Goal: Book appointment/travel/reservation

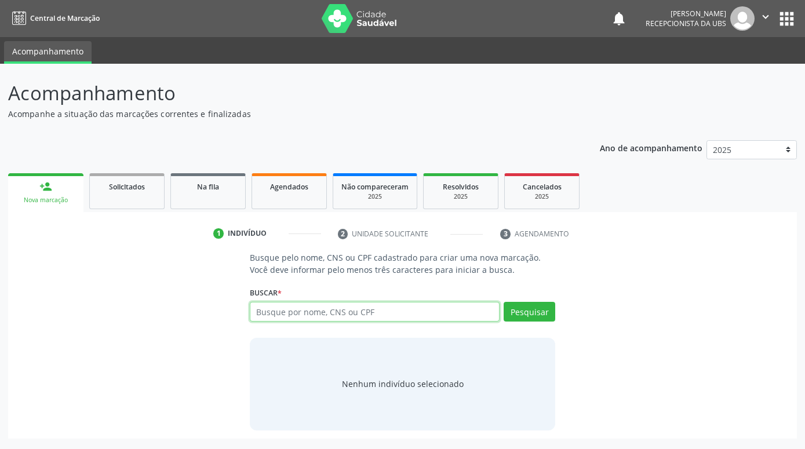
click at [327, 319] on input "text" at bounding box center [375, 312] width 250 height 20
paste input "898002961748684"
type input "898002961748684"
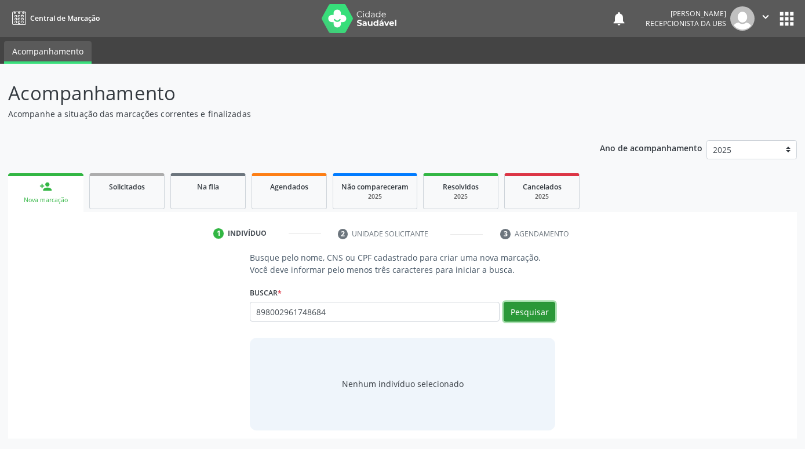
click at [529, 313] on button "Pesquisar" at bounding box center [529, 312] width 52 height 20
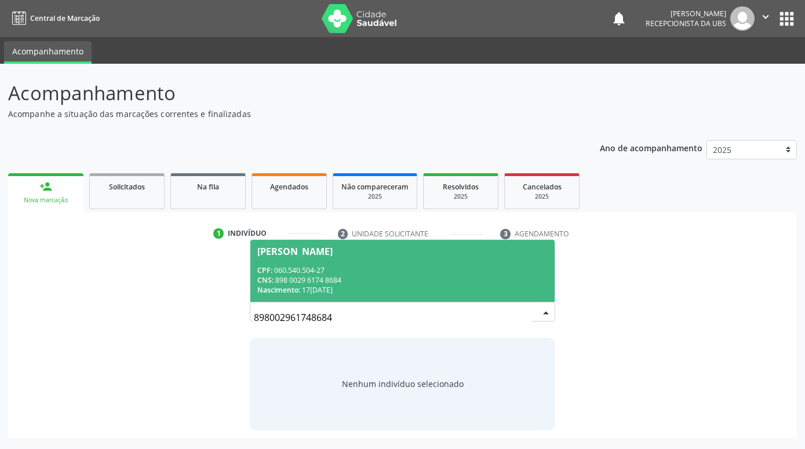
click at [449, 274] on div "CPF: 060.540.504-27" at bounding box center [402, 270] width 290 height 10
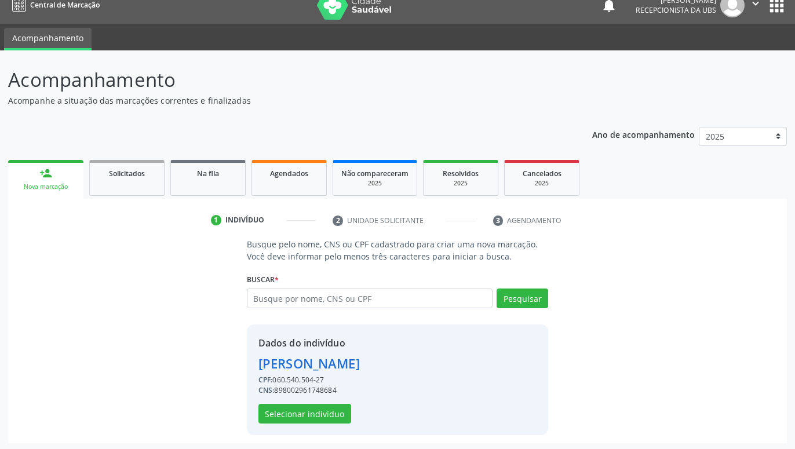
scroll to position [16, 0]
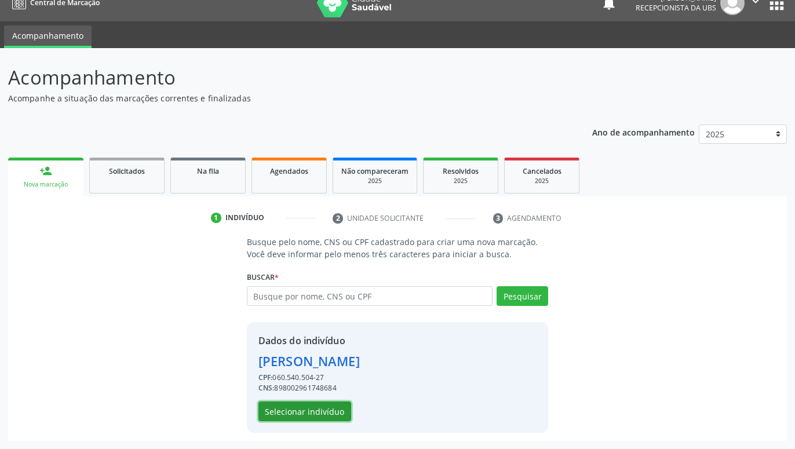
click at [327, 410] on button "Selecionar indivíduo" at bounding box center [304, 411] width 93 height 20
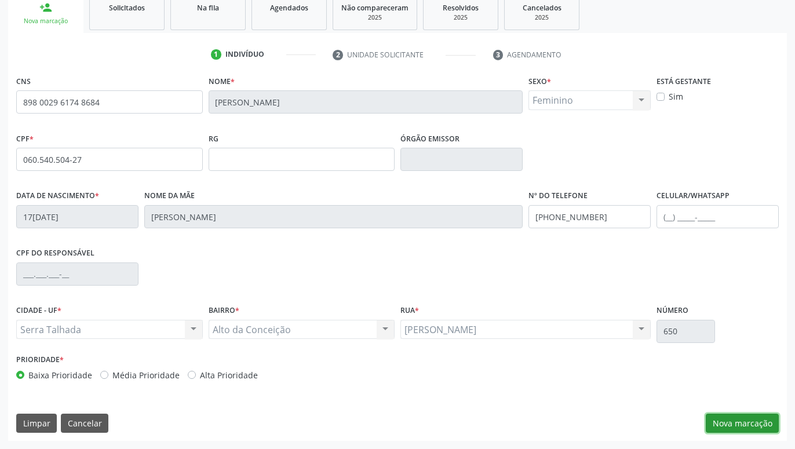
click at [731, 422] on button "Nova marcação" at bounding box center [742, 424] width 73 height 20
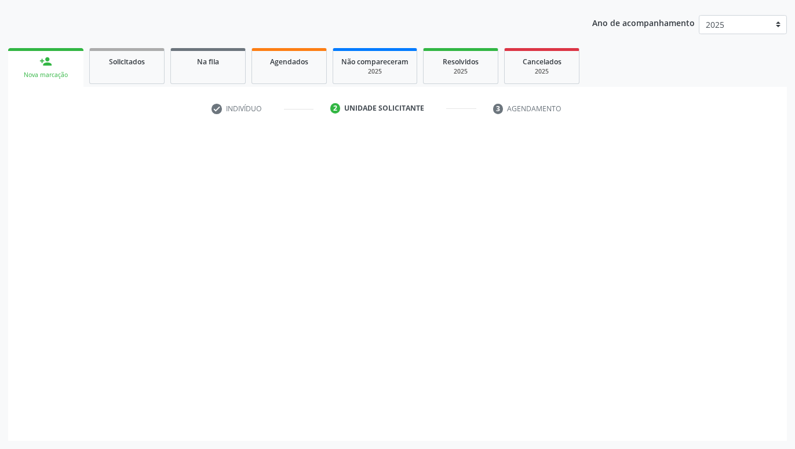
scroll to position [125, 0]
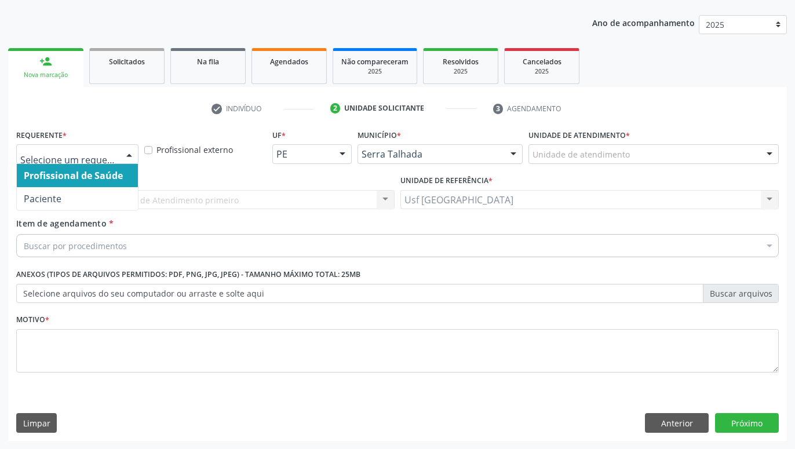
click at [125, 157] on div at bounding box center [128, 155] width 17 height 20
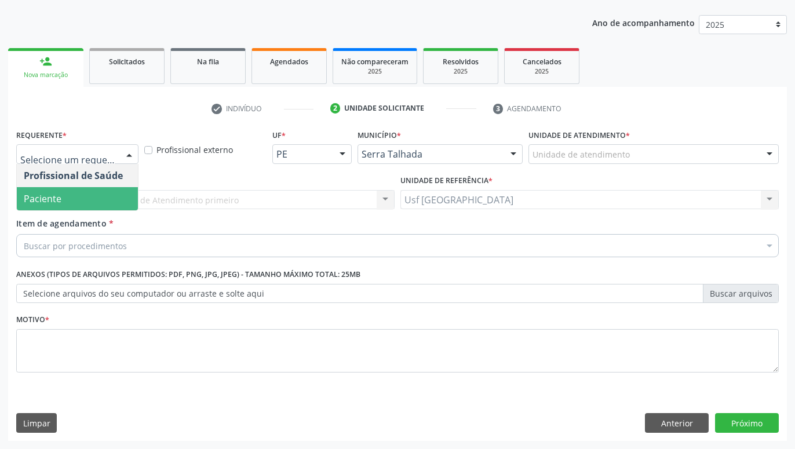
click at [83, 199] on span "Paciente" at bounding box center [77, 198] width 121 height 23
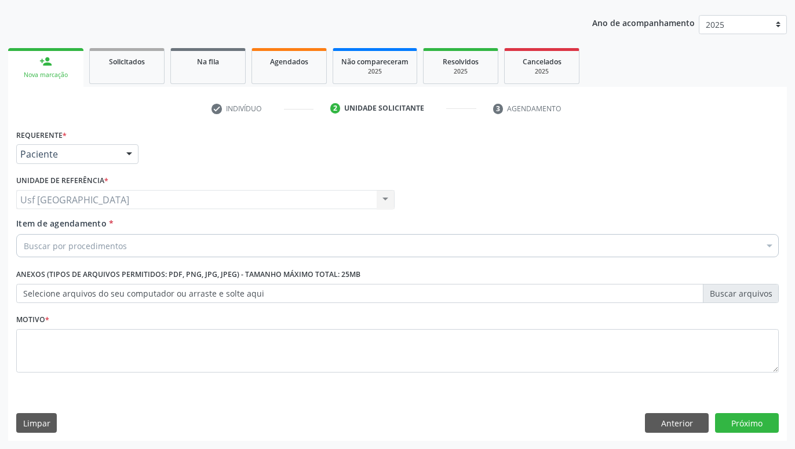
click at [125, 249] on div "Buscar por procedimentos" at bounding box center [397, 245] width 762 height 23
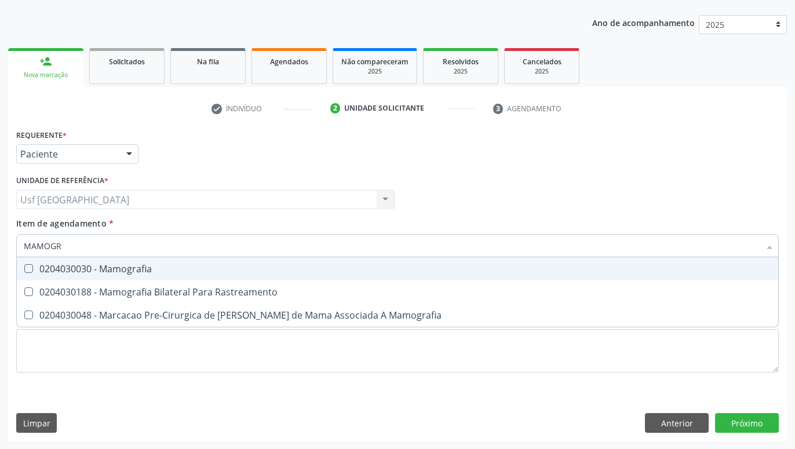
type input "MAMOGRA"
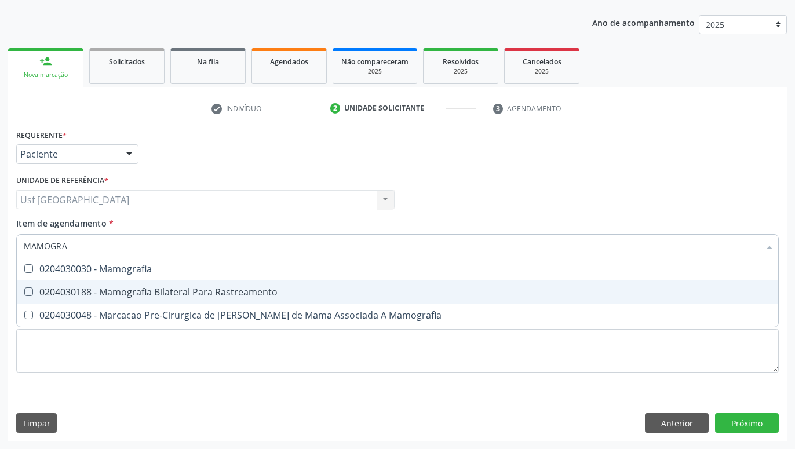
click at [125, 295] on div "0204030188 - Mamografia Bilateral Para Rastreamento" at bounding box center [397, 291] width 747 height 9
checkbox Rastreamento "true"
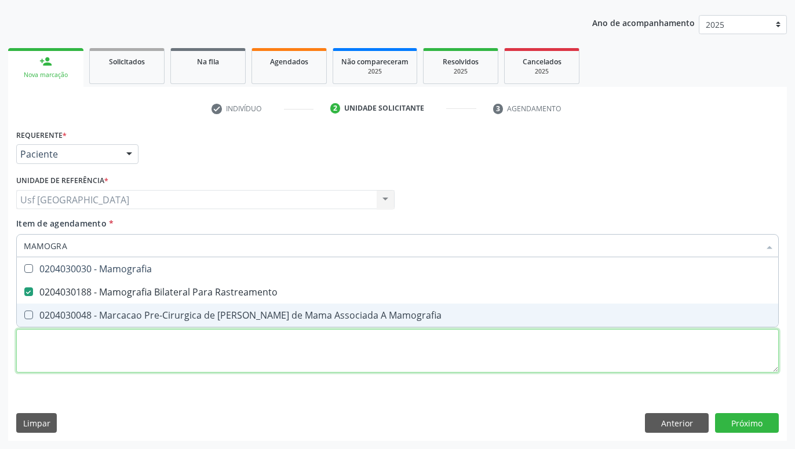
click at [156, 371] on textarea at bounding box center [397, 351] width 762 height 44
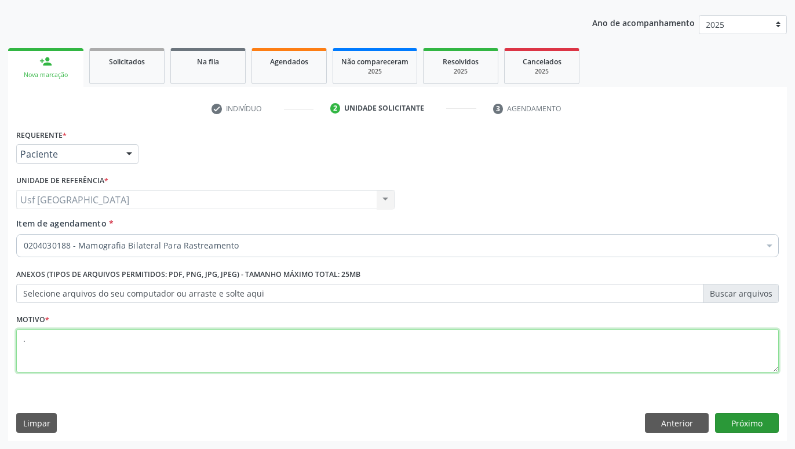
type textarea "."
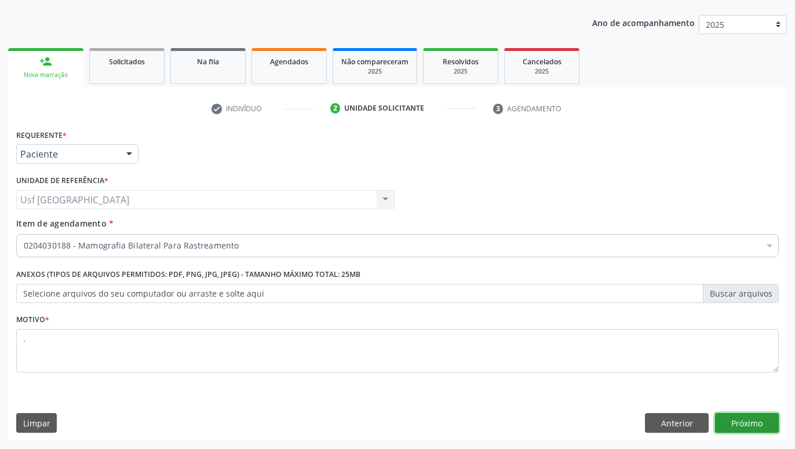
click at [770, 414] on button "Próximo" at bounding box center [747, 423] width 64 height 20
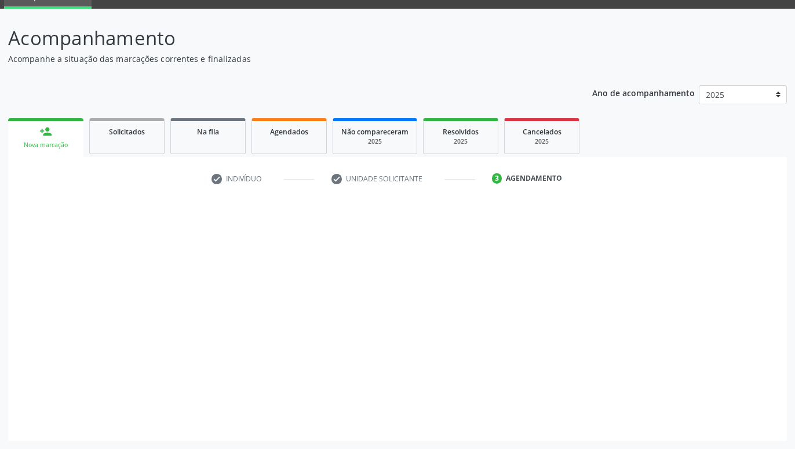
scroll to position [55, 0]
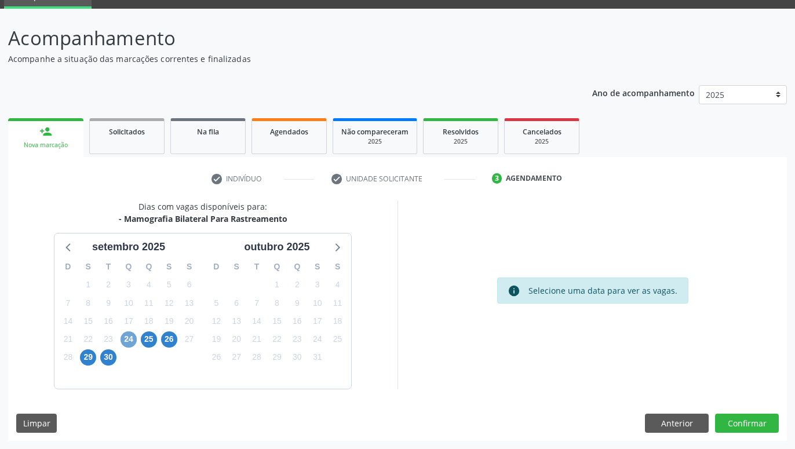
click at [134, 342] on span "24" at bounding box center [128, 339] width 16 height 16
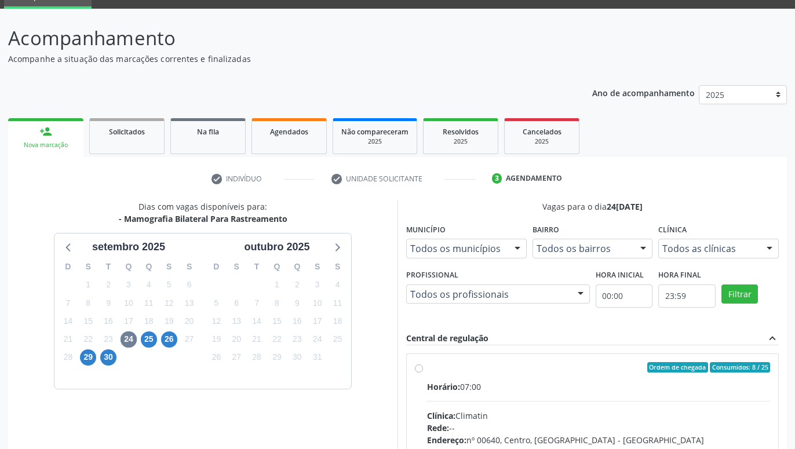
click at [427, 368] on label "Ordem de chegada Consumidos: 8 / 25 Horário: 07:00 Clínica: Climatin Rede: -- E…" at bounding box center [598, 451] width 343 height 178
click at [422, 368] on input "Ordem de chegada Consumidos: 8 / 25 Horário: 07:00 Clínica: Climatin Rede: -- E…" at bounding box center [419, 367] width 8 height 10
radio input "true"
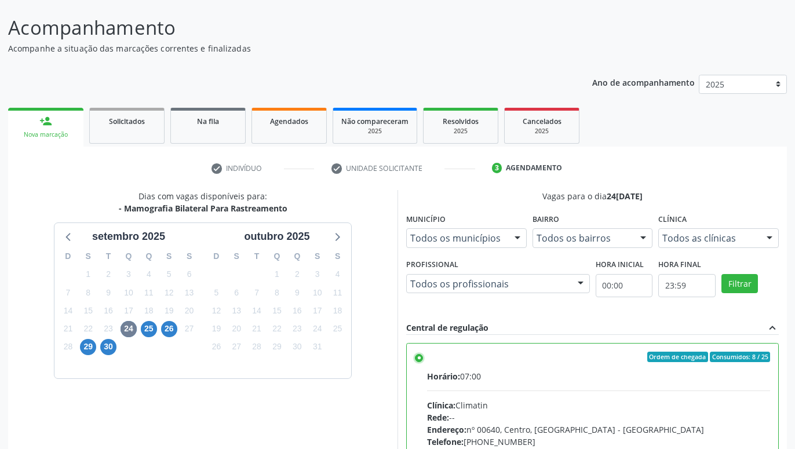
scroll to position [243, 0]
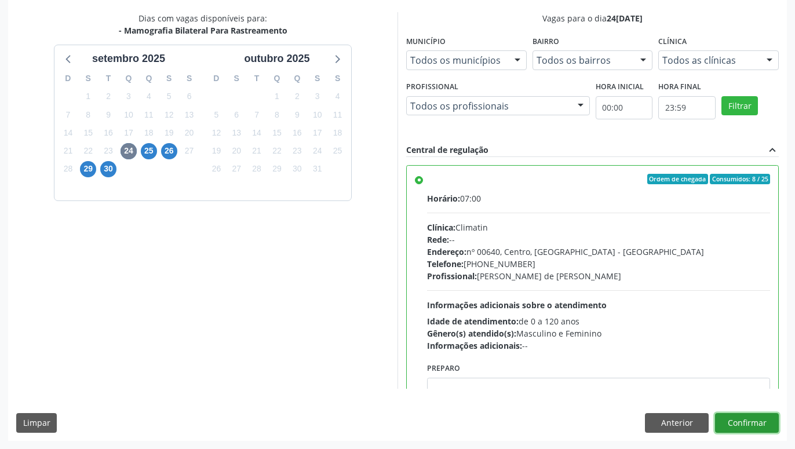
click at [751, 427] on button "Confirmar" at bounding box center [747, 423] width 64 height 20
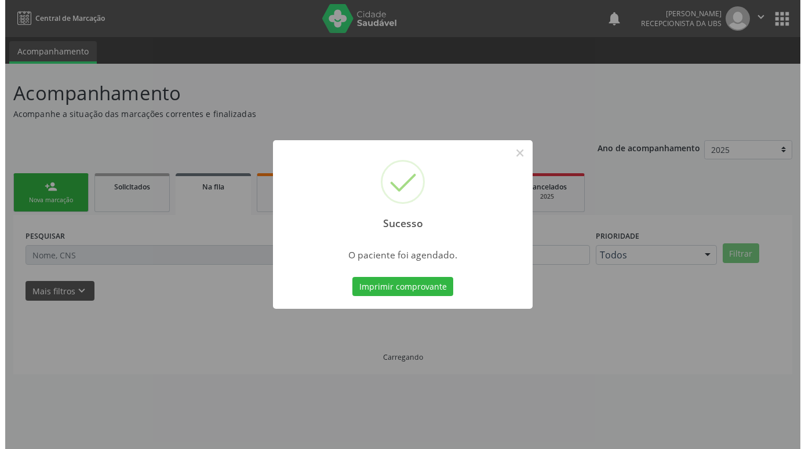
scroll to position [0, 0]
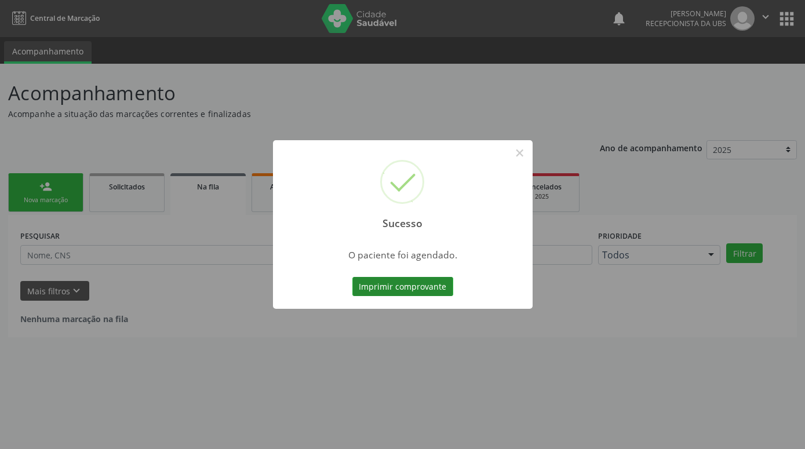
click at [410, 296] on button "Imprimir comprovante" at bounding box center [402, 287] width 101 height 20
